Goal: Information Seeking & Learning: Learn about a topic

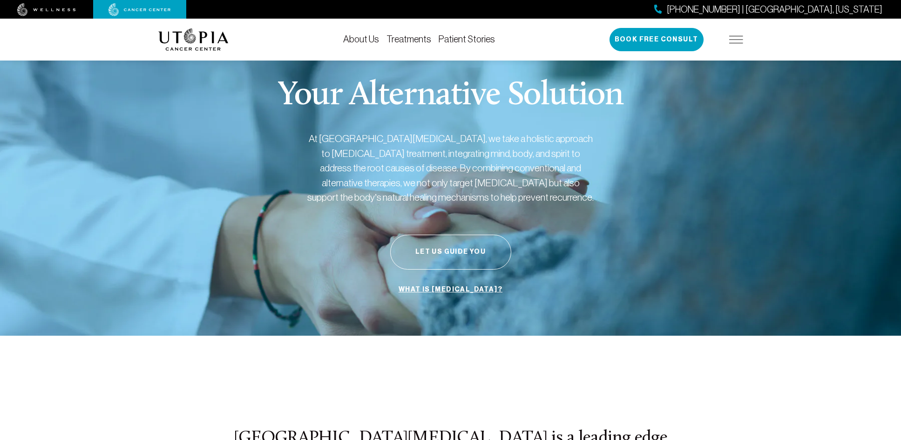
click at [348, 42] on link "About Us" at bounding box center [361, 39] width 36 height 10
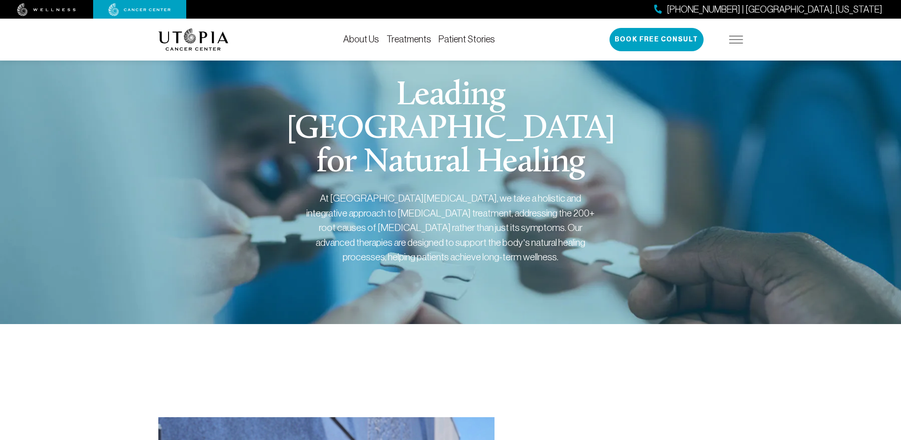
click at [409, 40] on link "Treatments" at bounding box center [409, 39] width 45 height 10
